Goal: Check status: Check status

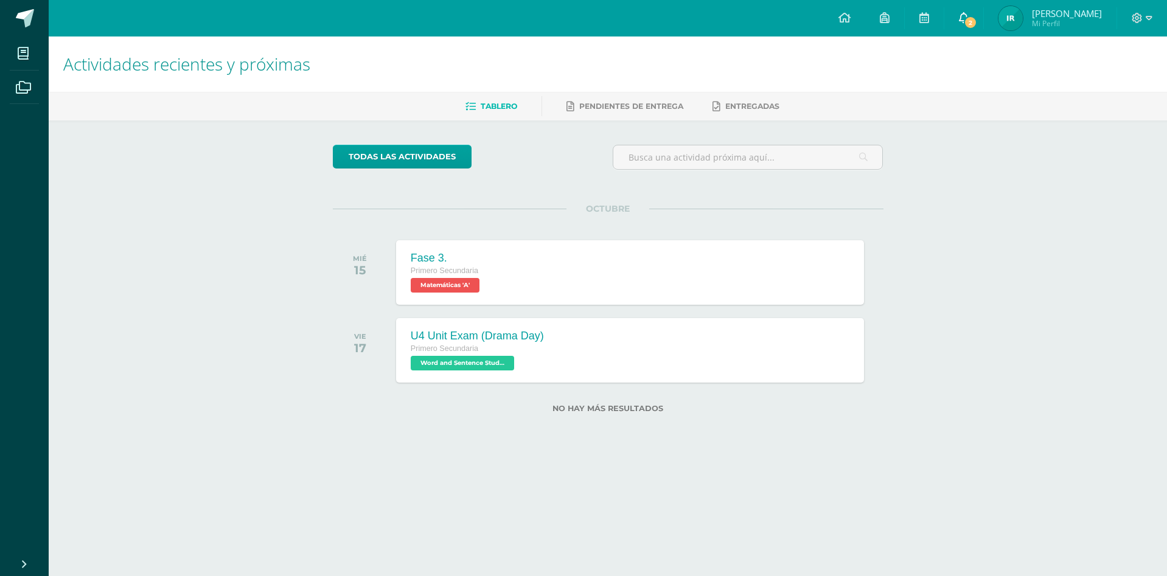
click at [983, 10] on link "2" at bounding box center [963, 18] width 39 height 36
click at [1043, 19] on span "Ian Lizandro Mi Perfil" at bounding box center [1050, 18] width 108 height 24
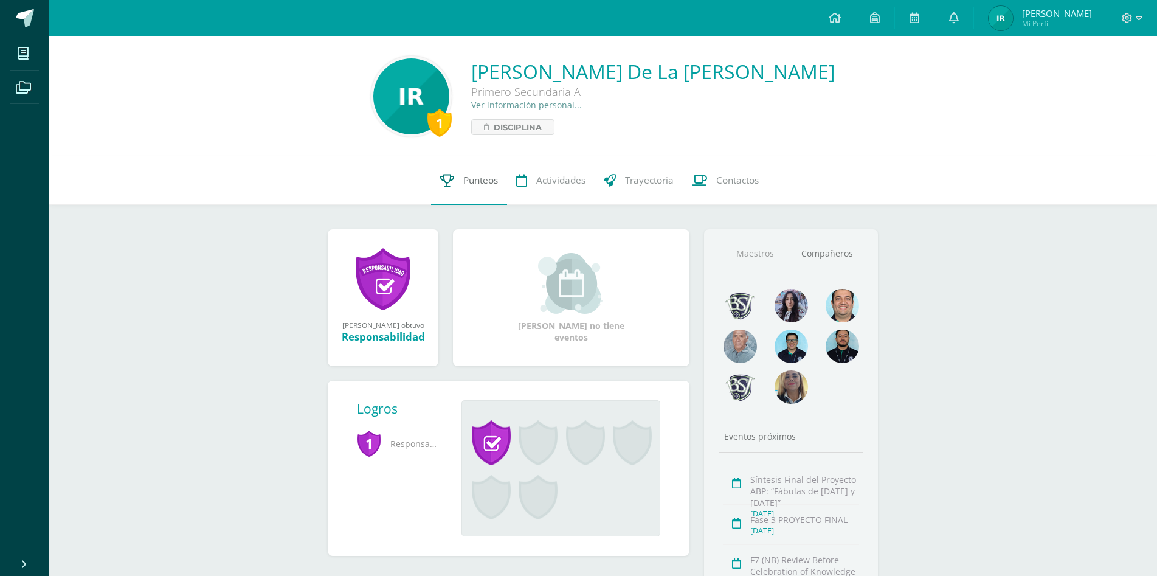
click at [472, 175] on span "Punteos" at bounding box center [480, 180] width 35 height 13
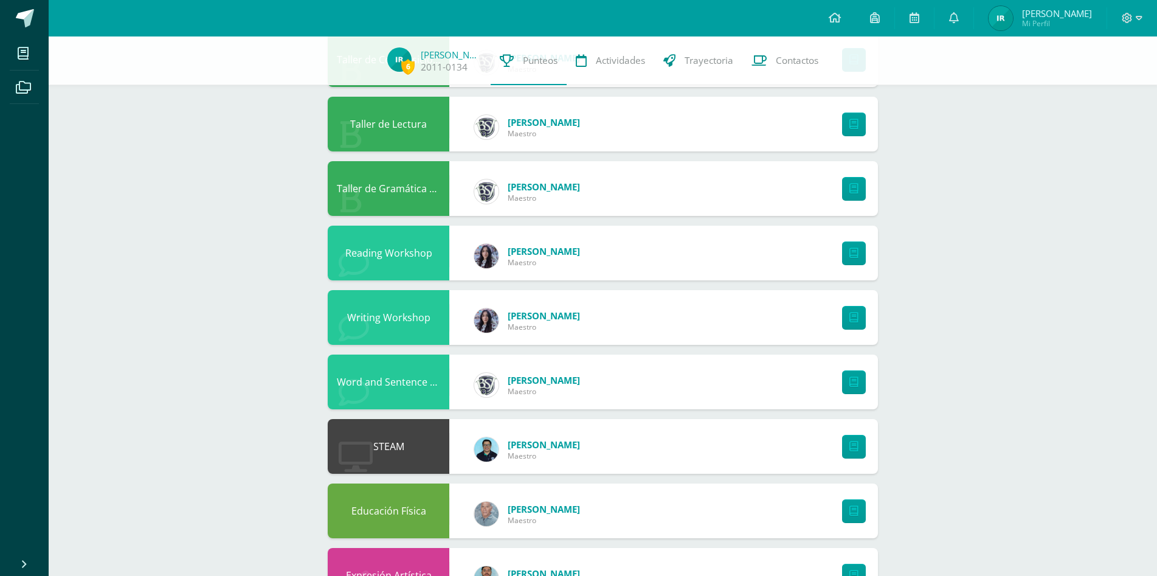
scroll to position [350, 0]
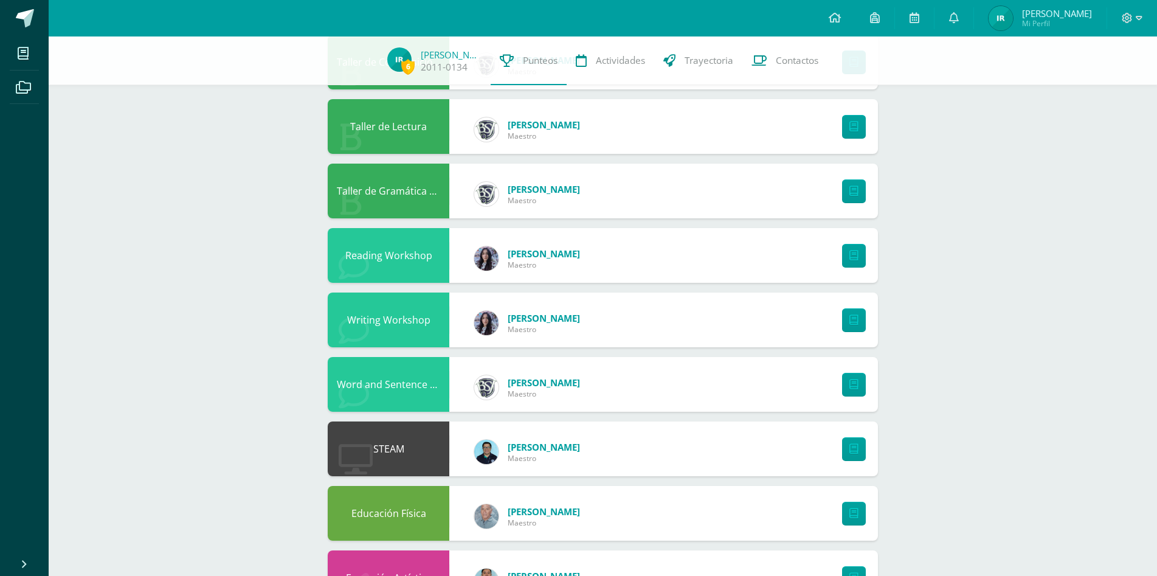
click at [96, 260] on div "6 [PERSON_NAME] 2011-0134 Punteos Actividades Trayectoria Contactos Pendiente U…" at bounding box center [603, 223] width 1109 height 1072
